Goal: Task Accomplishment & Management: Manage account settings

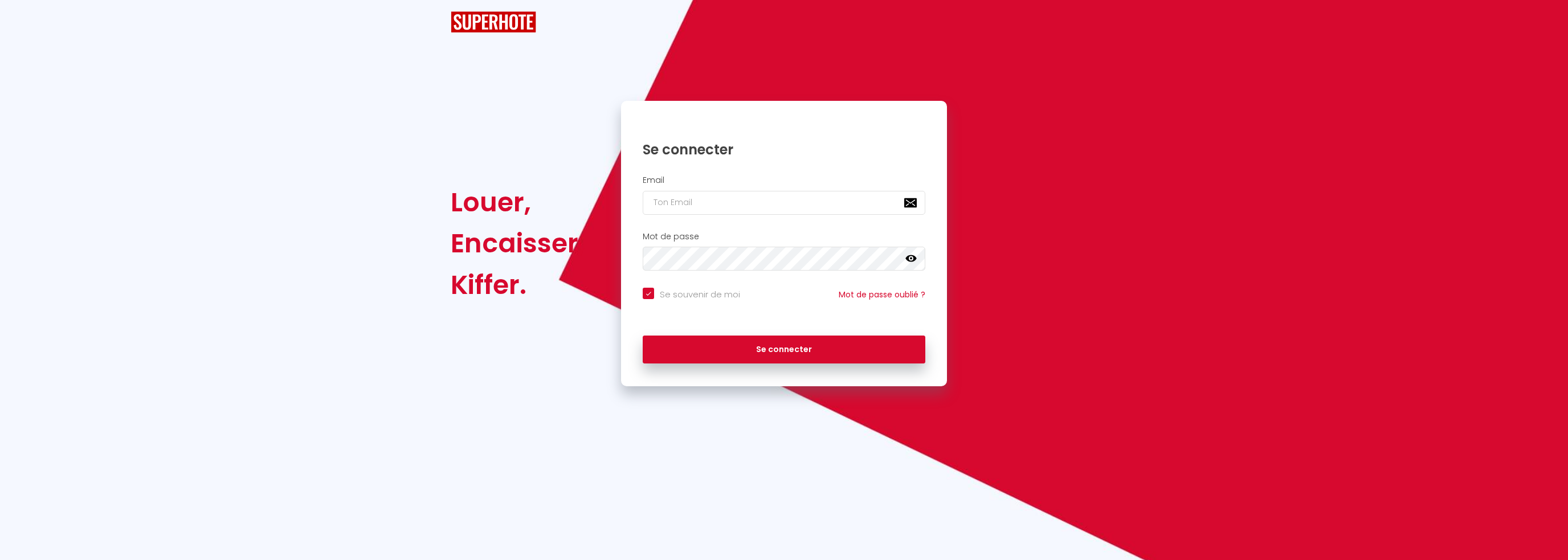
checkbox input "true"
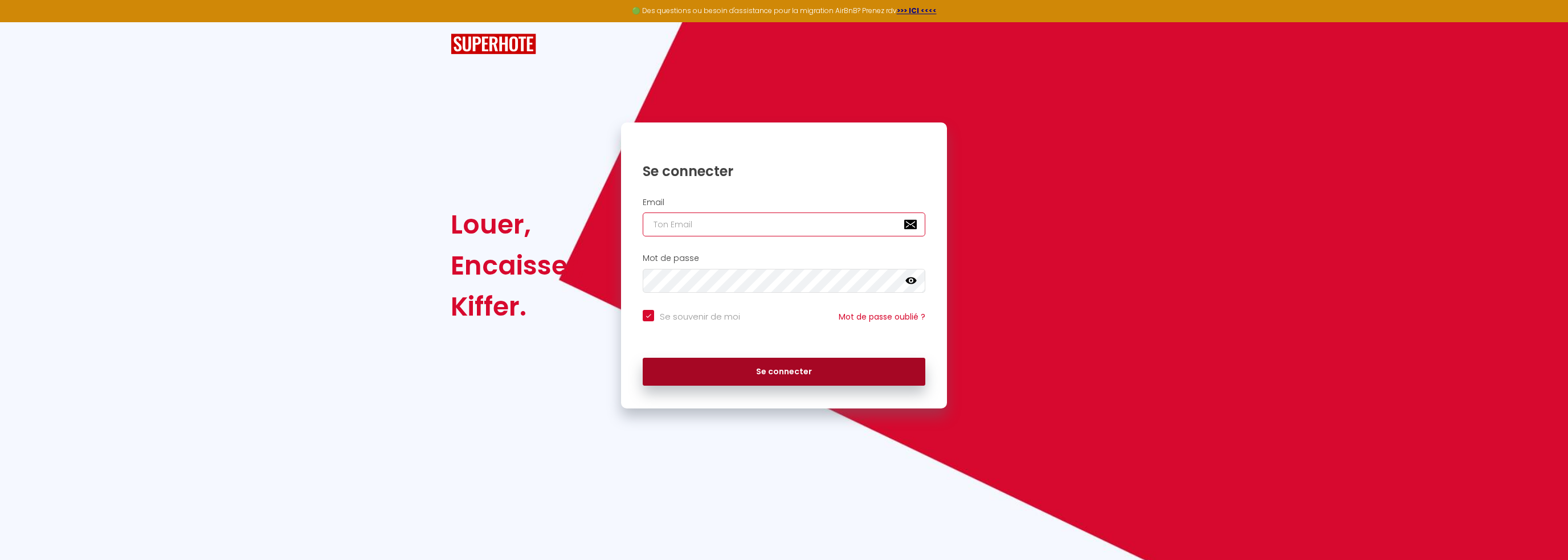
type input "[EMAIL_ADDRESS][DOMAIN_NAME]"
click at [721, 358] on button "Se connecter" at bounding box center [784, 372] width 283 height 29
checkbox input "true"
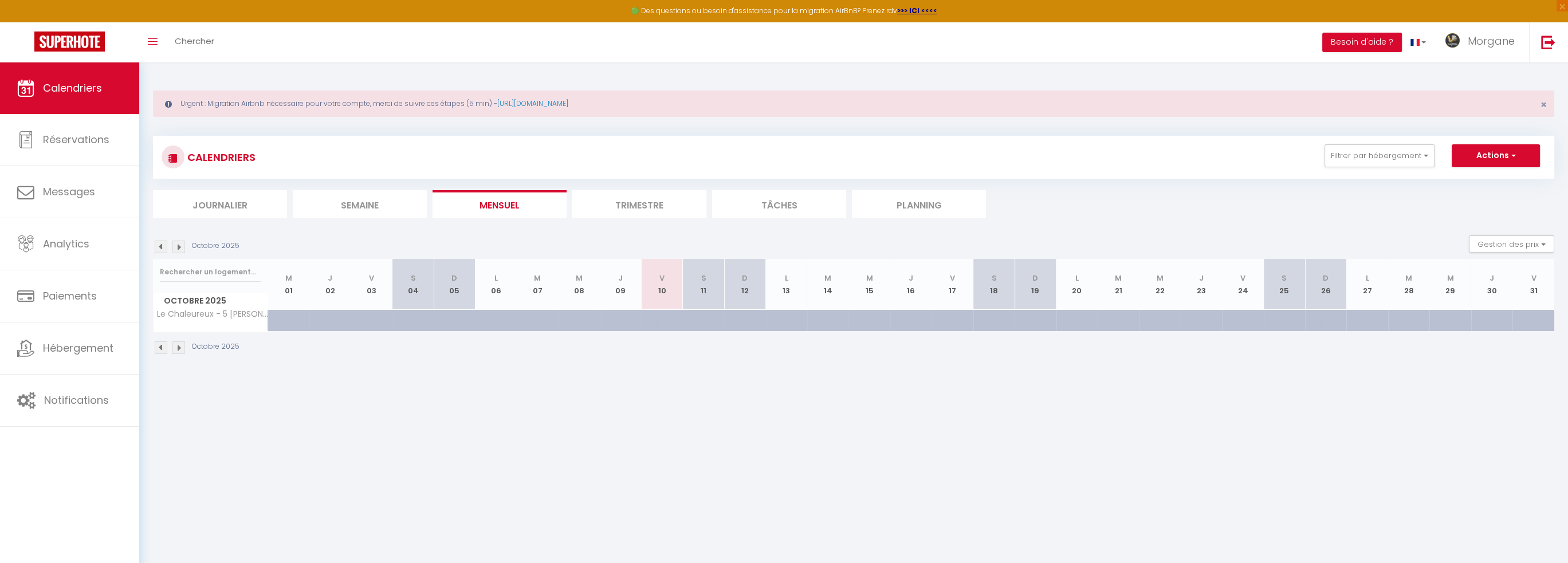
click at [159, 244] on img at bounding box center [160, 246] width 12 height 12
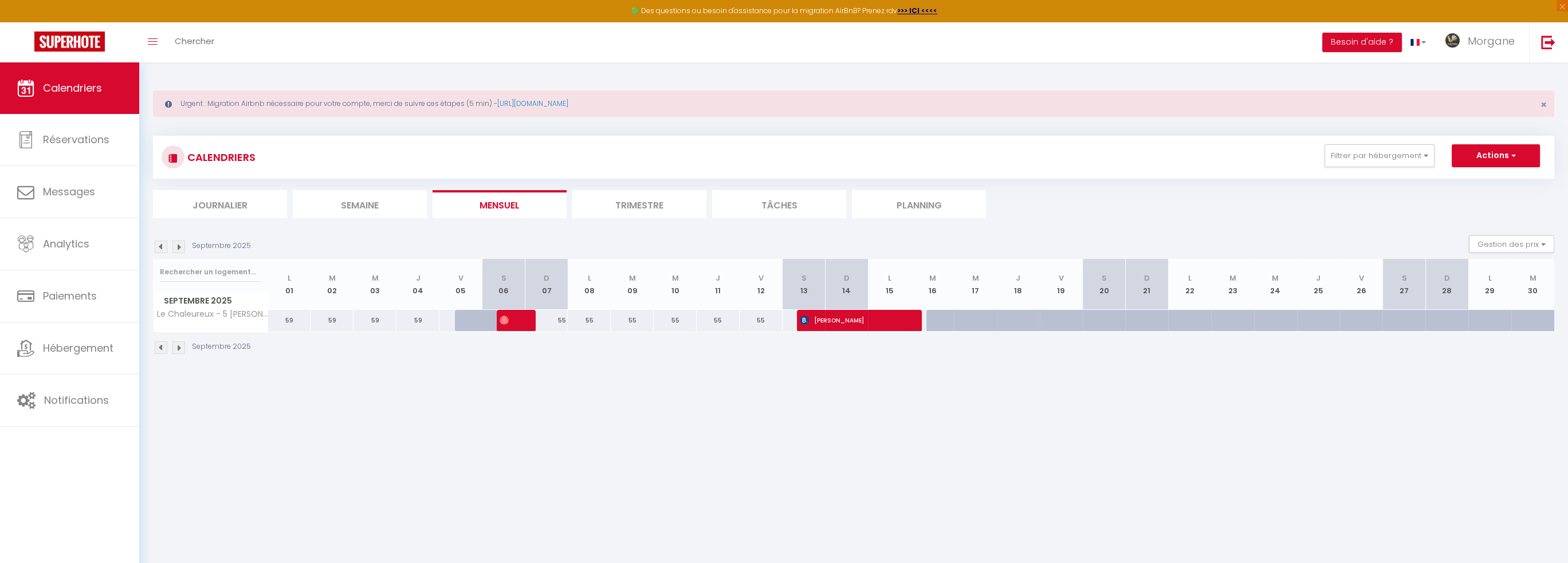
click at [159, 244] on img at bounding box center [160, 246] width 12 height 12
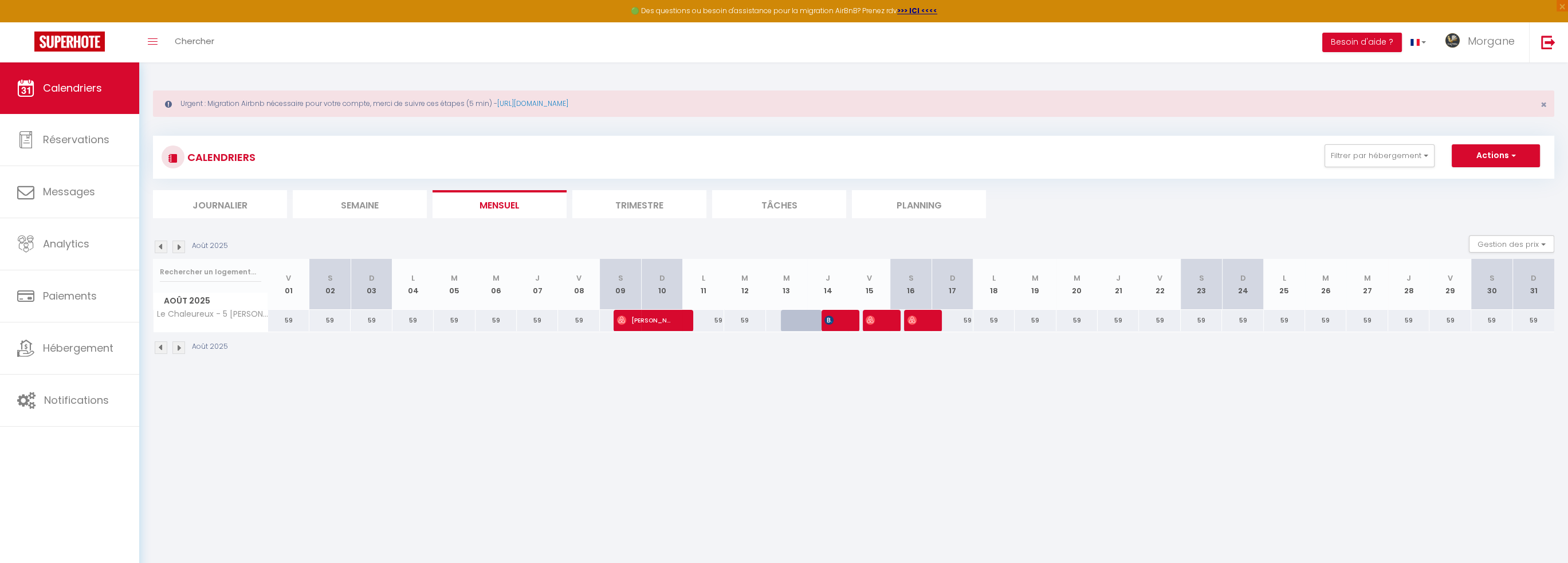
click at [178, 245] on img at bounding box center [178, 246] width 12 height 12
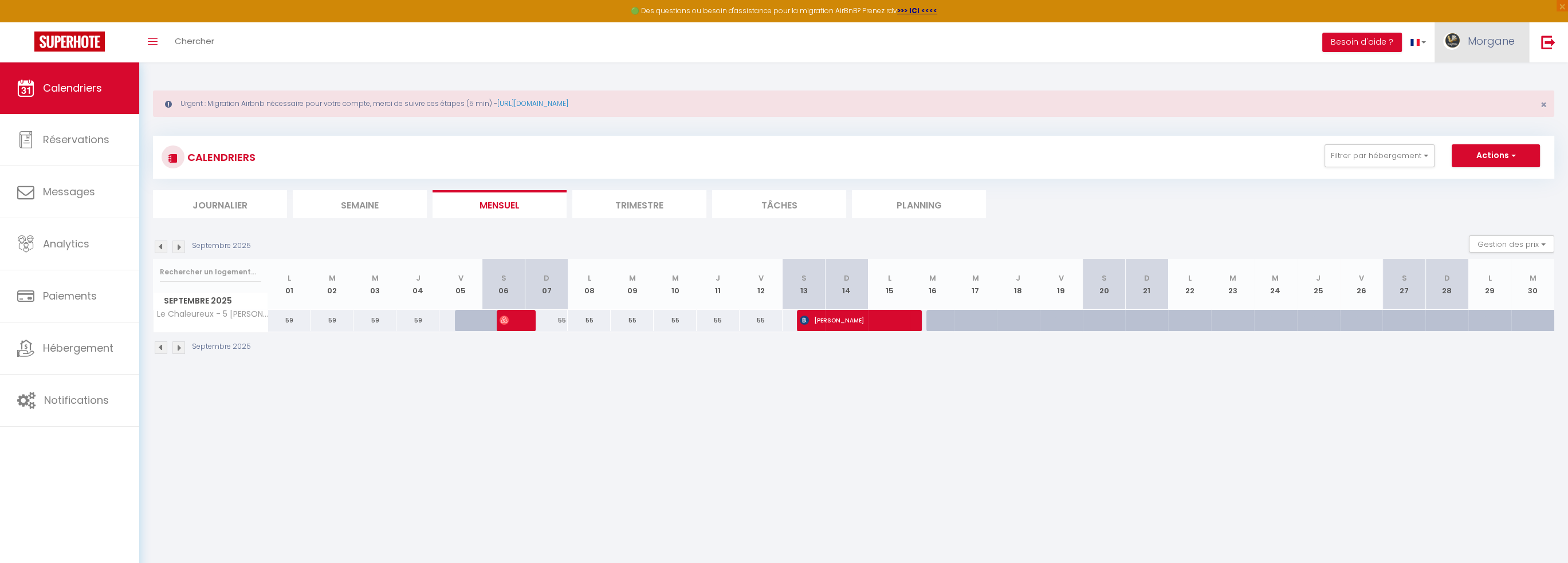
click at [1479, 34] on span "Morgane" at bounding box center [1491, 41] width 47 height 14
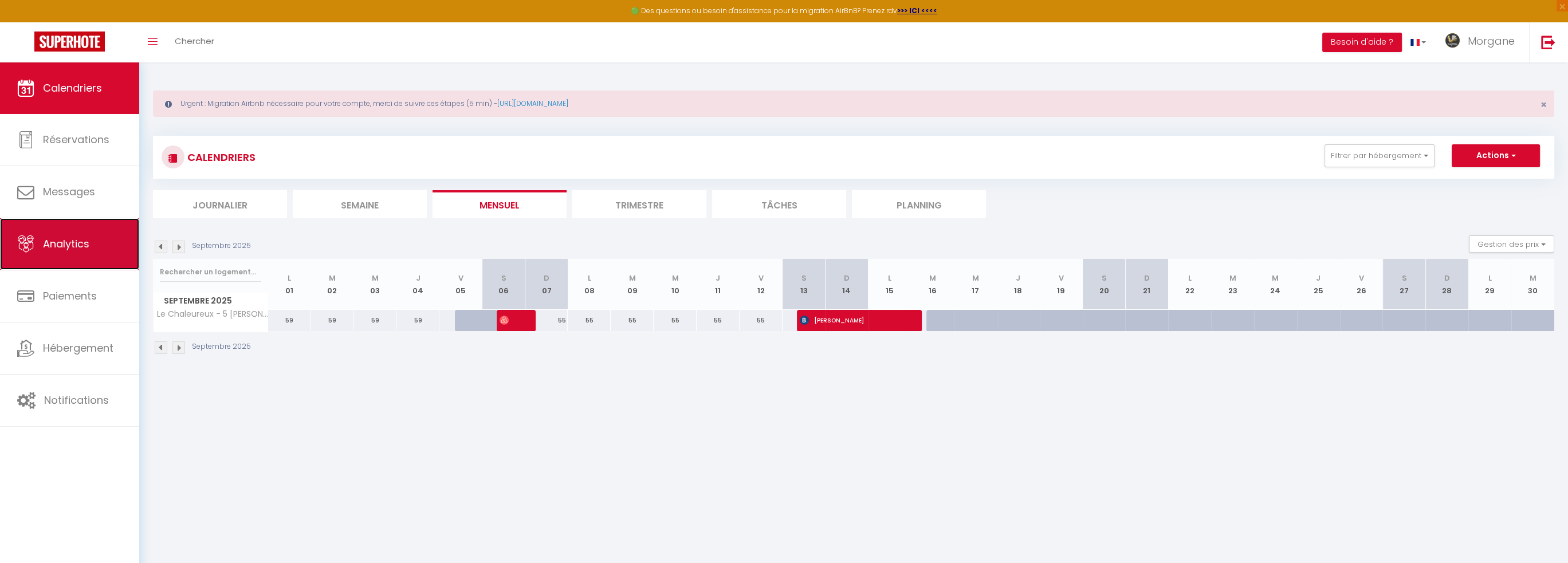
click at [59, 247] on span "Analytics" at bounding box center [66, 244] width 46 height 14
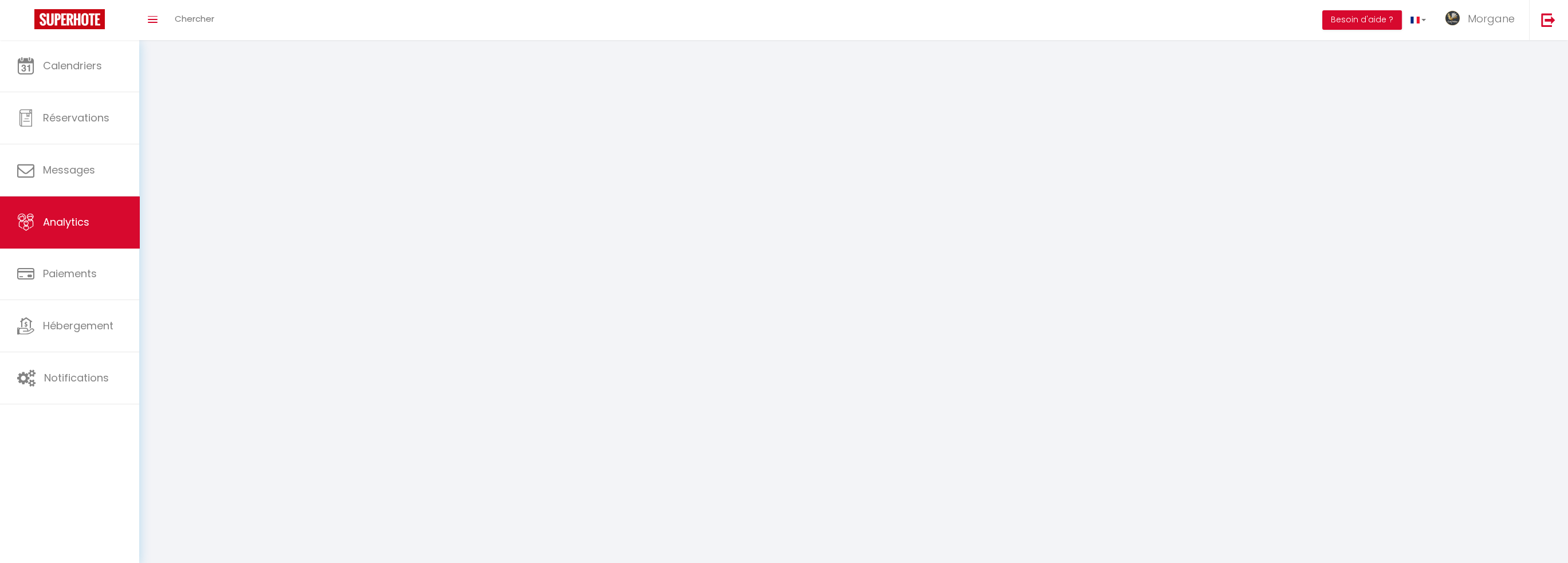
select select "2025"
select select "10"
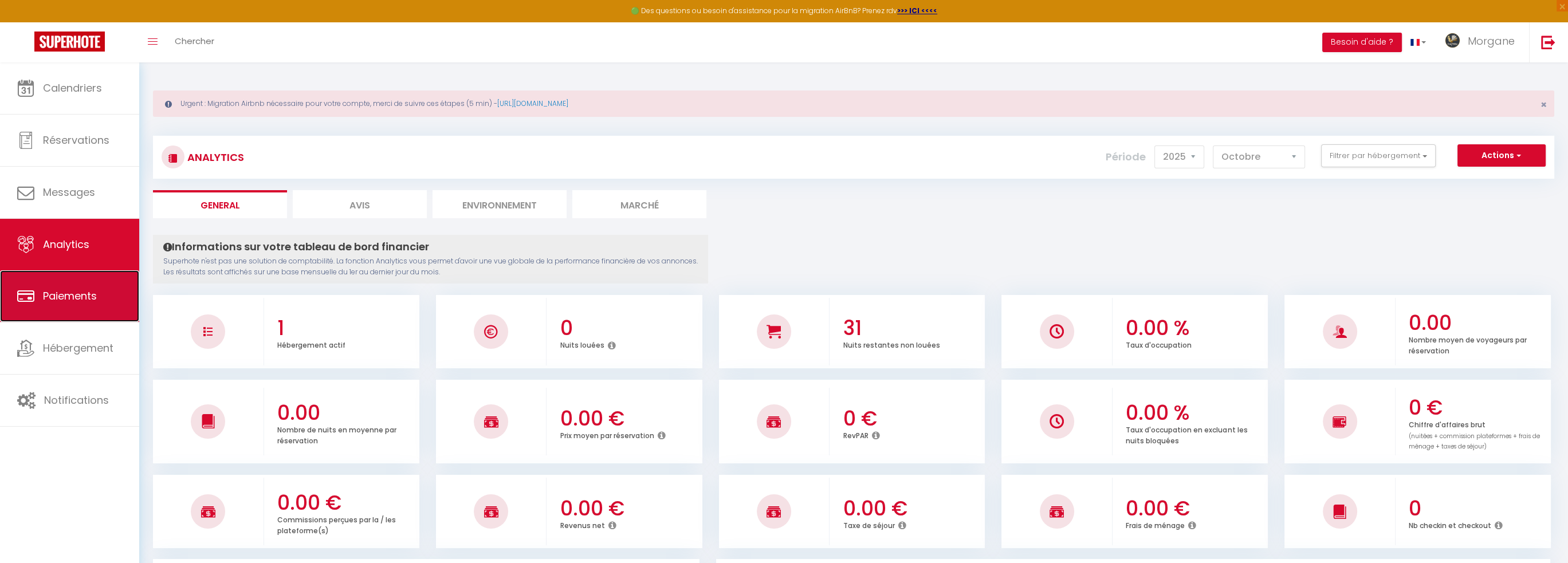
click at [54, 272] on link "Paiements" at bounding box center [69, 296] width 139 height 51
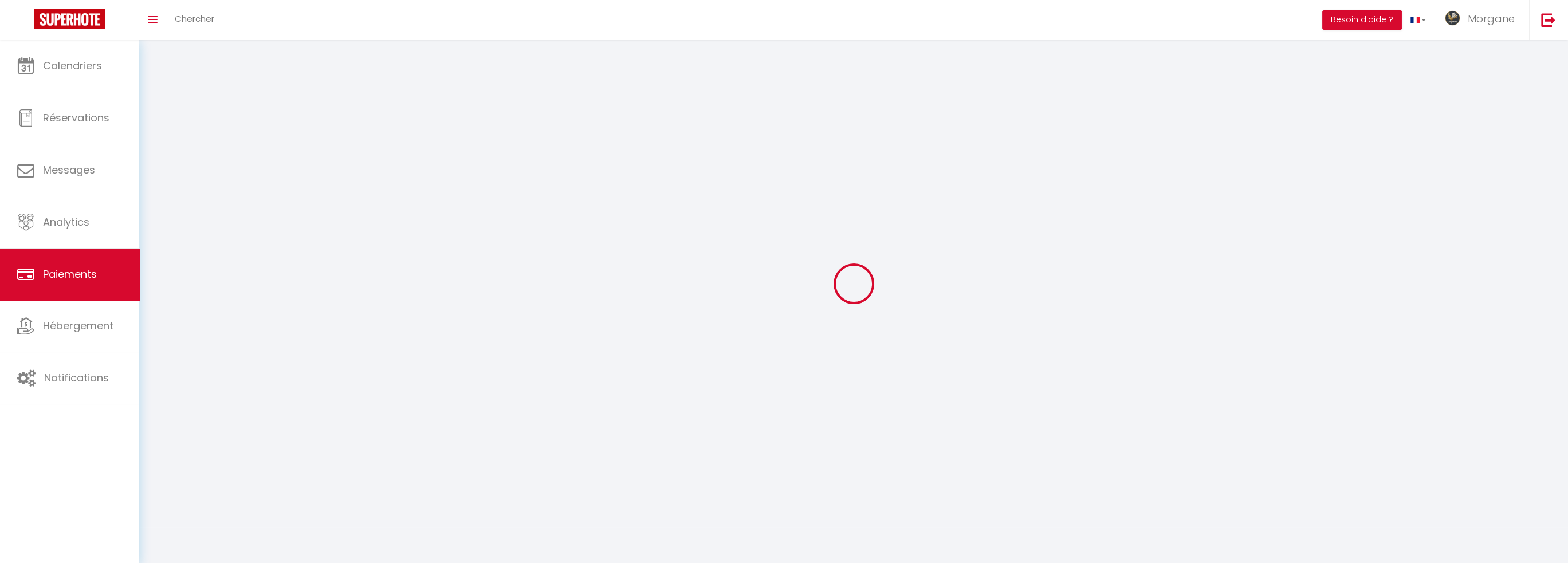
select select "2"
select select "0"
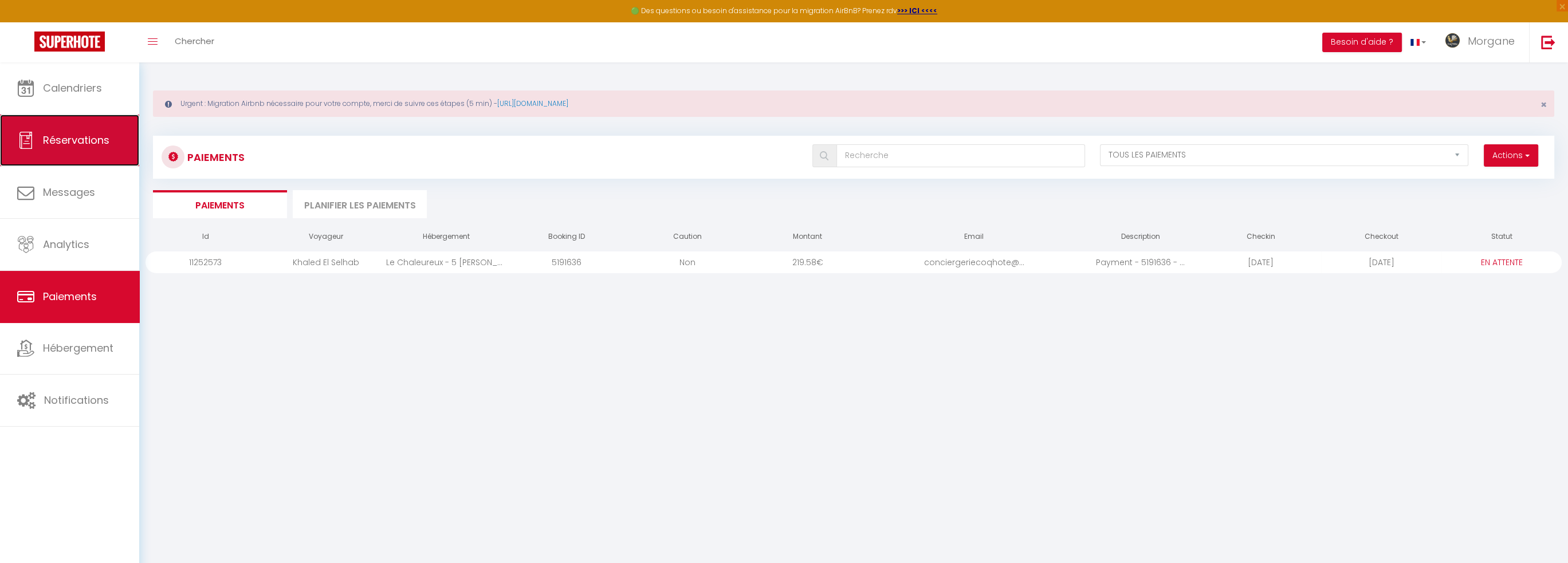
click at [95, 146] on span "Réservations" at bounding box center [76, 140] width 66 height 14
select select "not_cancelled"
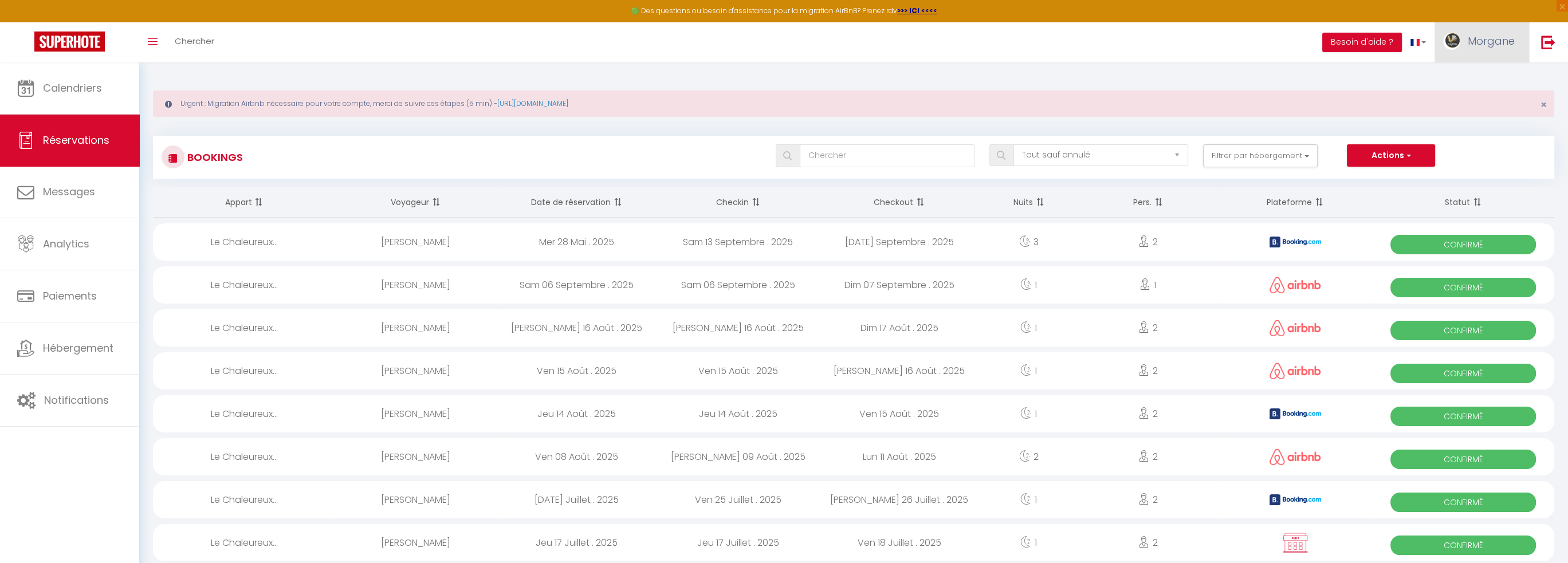
click at [1494, 45] on span "Morgane" at bounding box center [1491, 41] width 47 height 14
click at [1473, 83] on link "Paramètres" at bounding box center [1482, 79] width 84 height 19
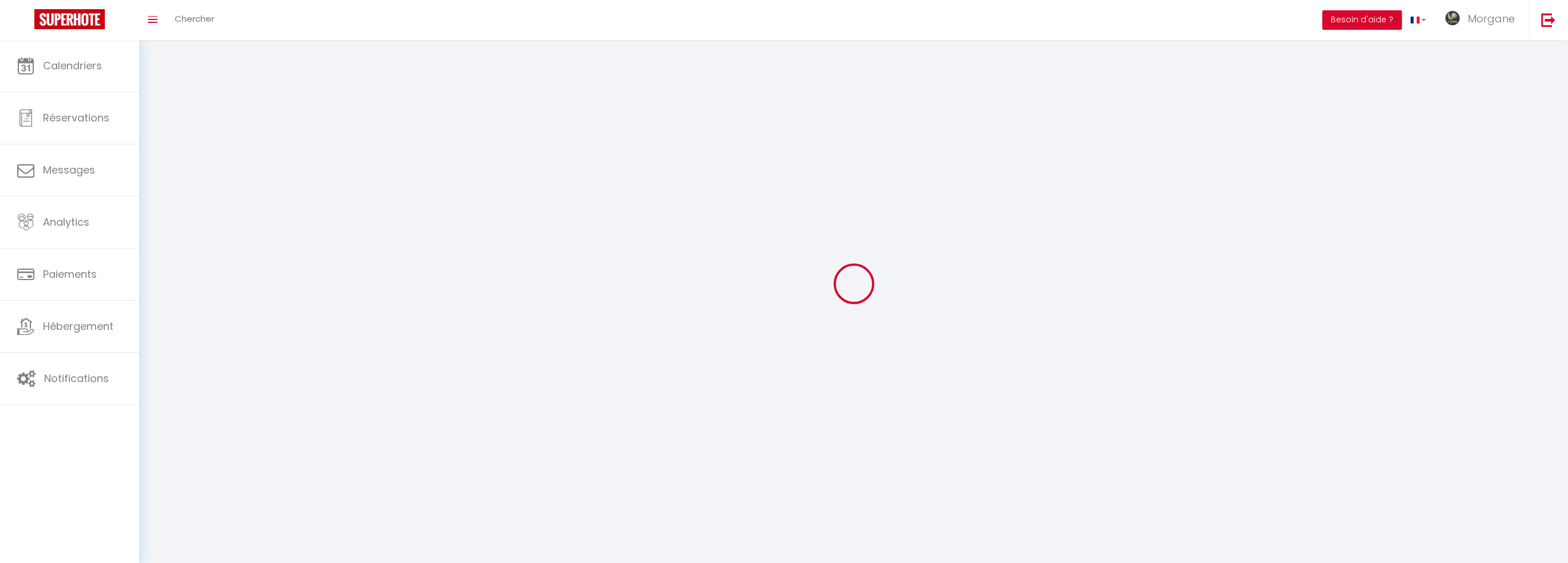
type input "Morgane"
type input "[PERSON_NAME]"
type input "0628426794"
type input "[STREET_ADDRESS][GEOGRAPHIC_DATA]"
type input "27110"
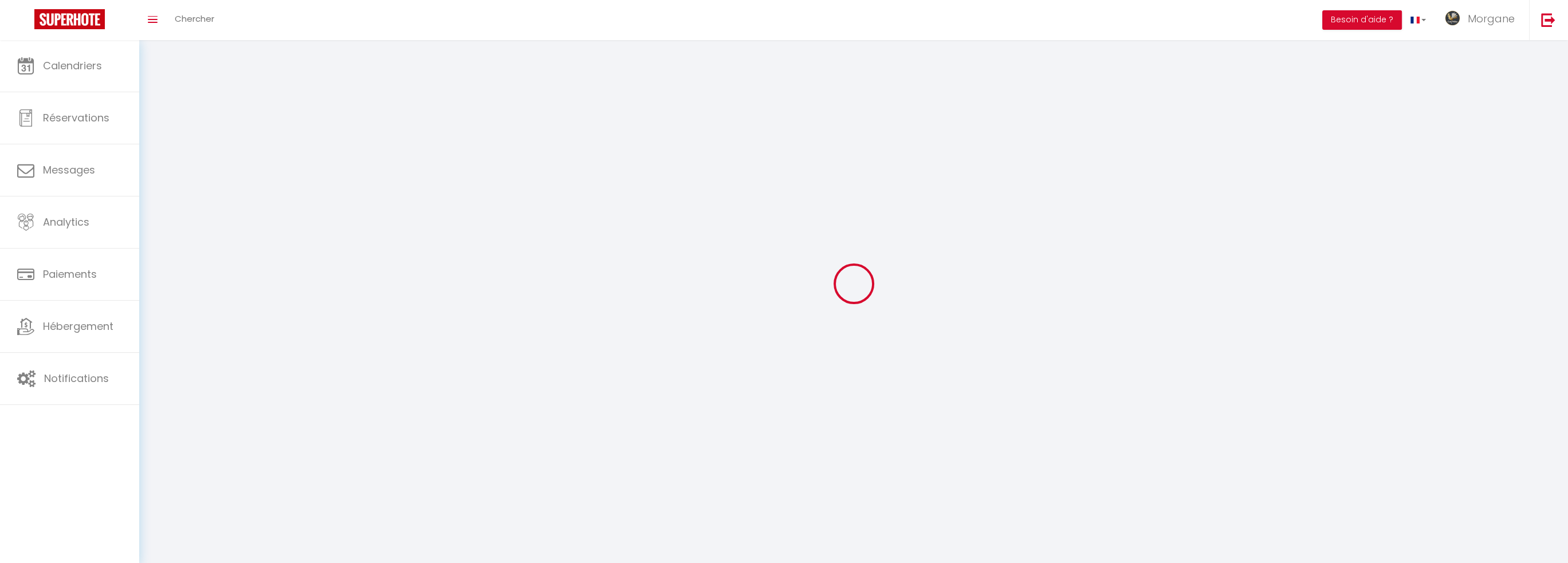
type input "Le Tilleul-[PERSON_NAME]"
type input "SJmSTkGrxZuoB6nrNbFsklGi1"
type input "XkaisDbhq54jcNQsLJw4rEL3c"
type input "SJmSTkGrxZuoB6nrNbFsklGi1"
type input "XkaisDbhq54jcNQsLJw4rEL3c"
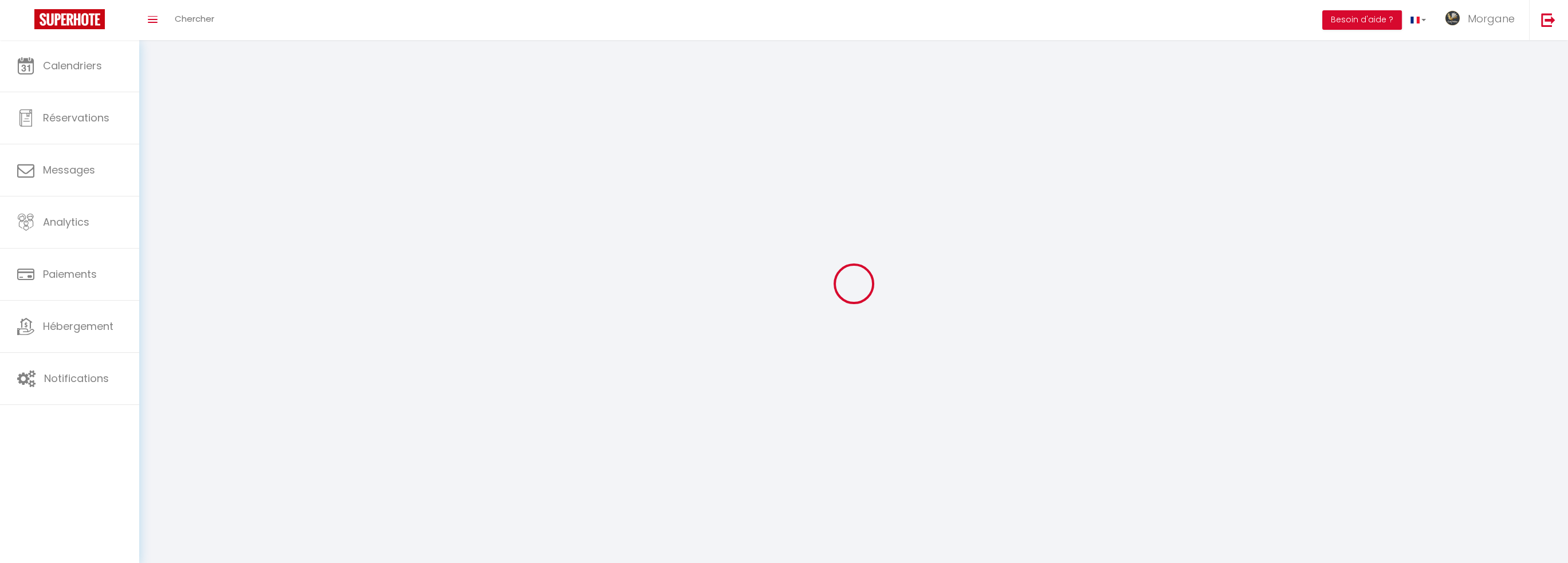
type input "[URL][DOMAIN_NAME]"
select select "28"
select select "fr"
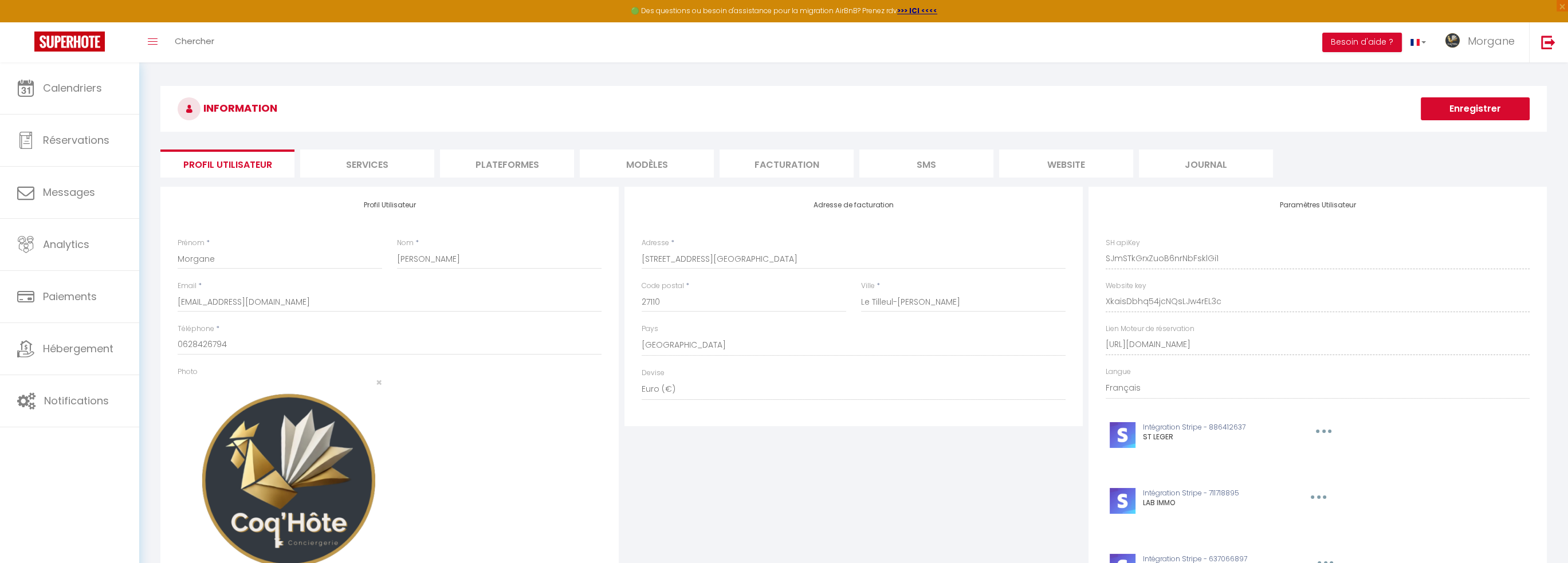
click at [797, 171] on li "Facturation" at bounding box center [787, 163] width 134 height 28
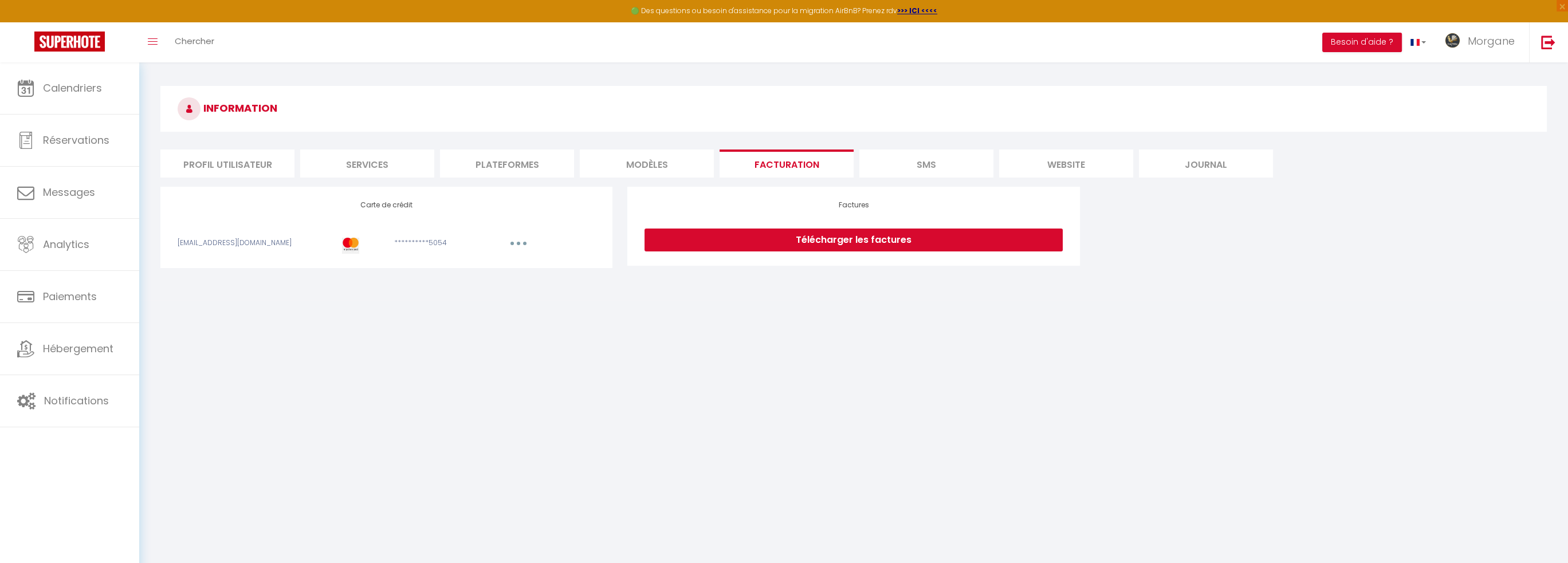
click at [834, 237] on link "Télécharger les factures" at bounding box center [853, 240] width 418 height 23
